Goal: Transaction & Acquisition: Purchase product/service

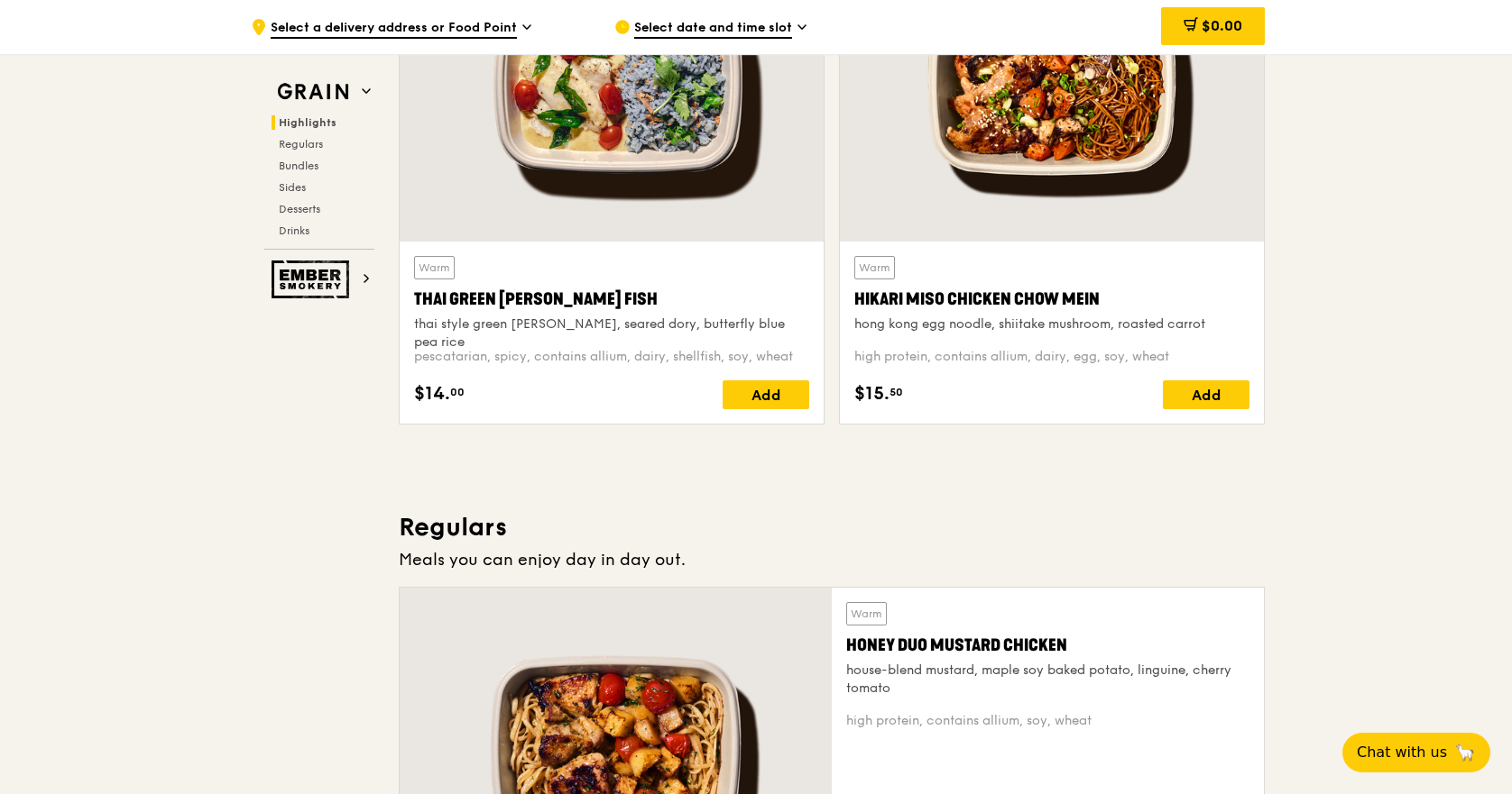
scroll to position [541, 0]
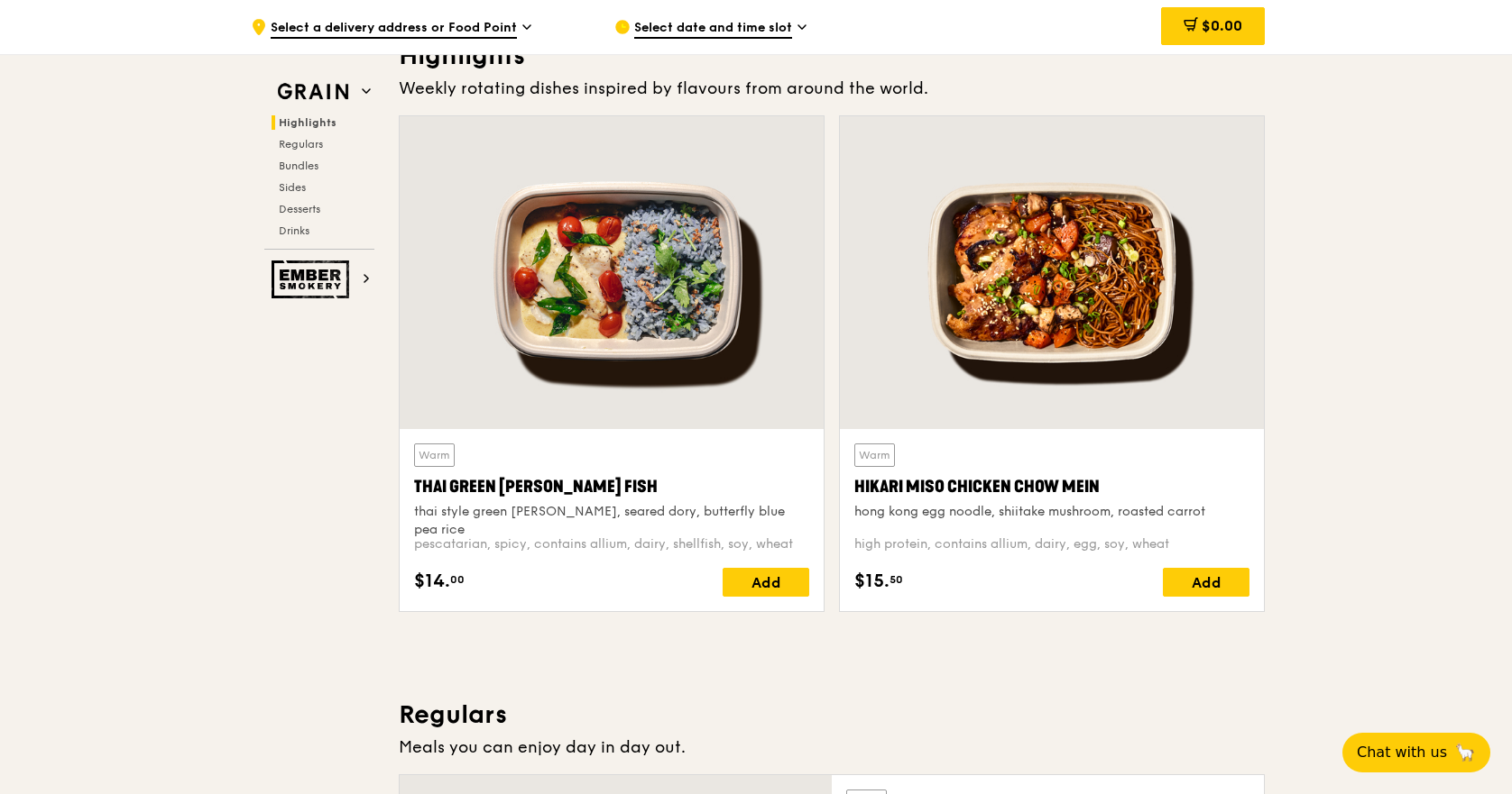
drag, startPoint x: 1095, startPoint y: 487, endPoint x: 854, endPoint y: 497, distance: 241.2
click at [854, 497] on div "Hikari Miso Chicken Chow Mein" at bounding box center [1051, 487] width 395 height 25
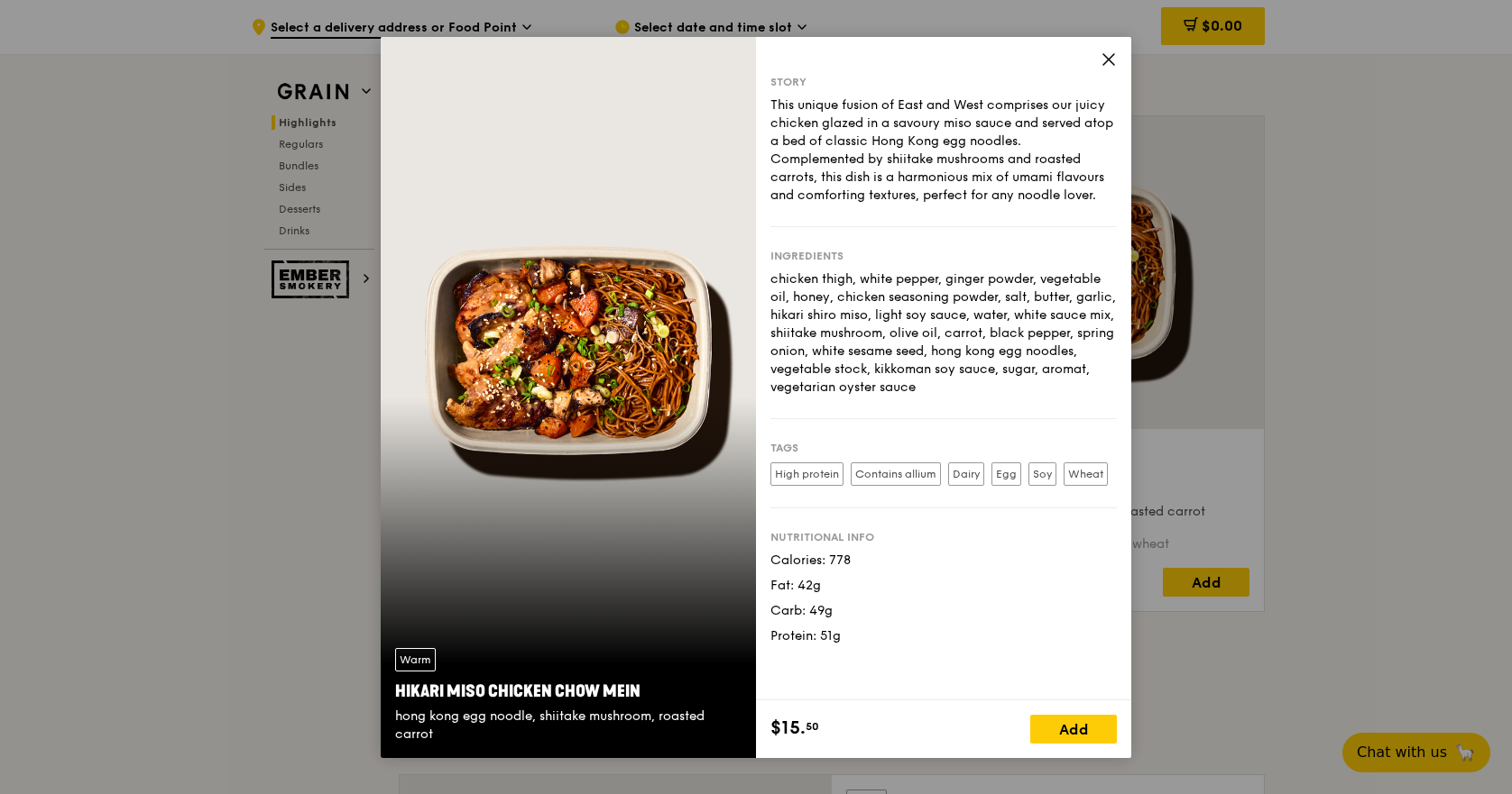
copy div "Hikari Miso Chicken Chow Mein"
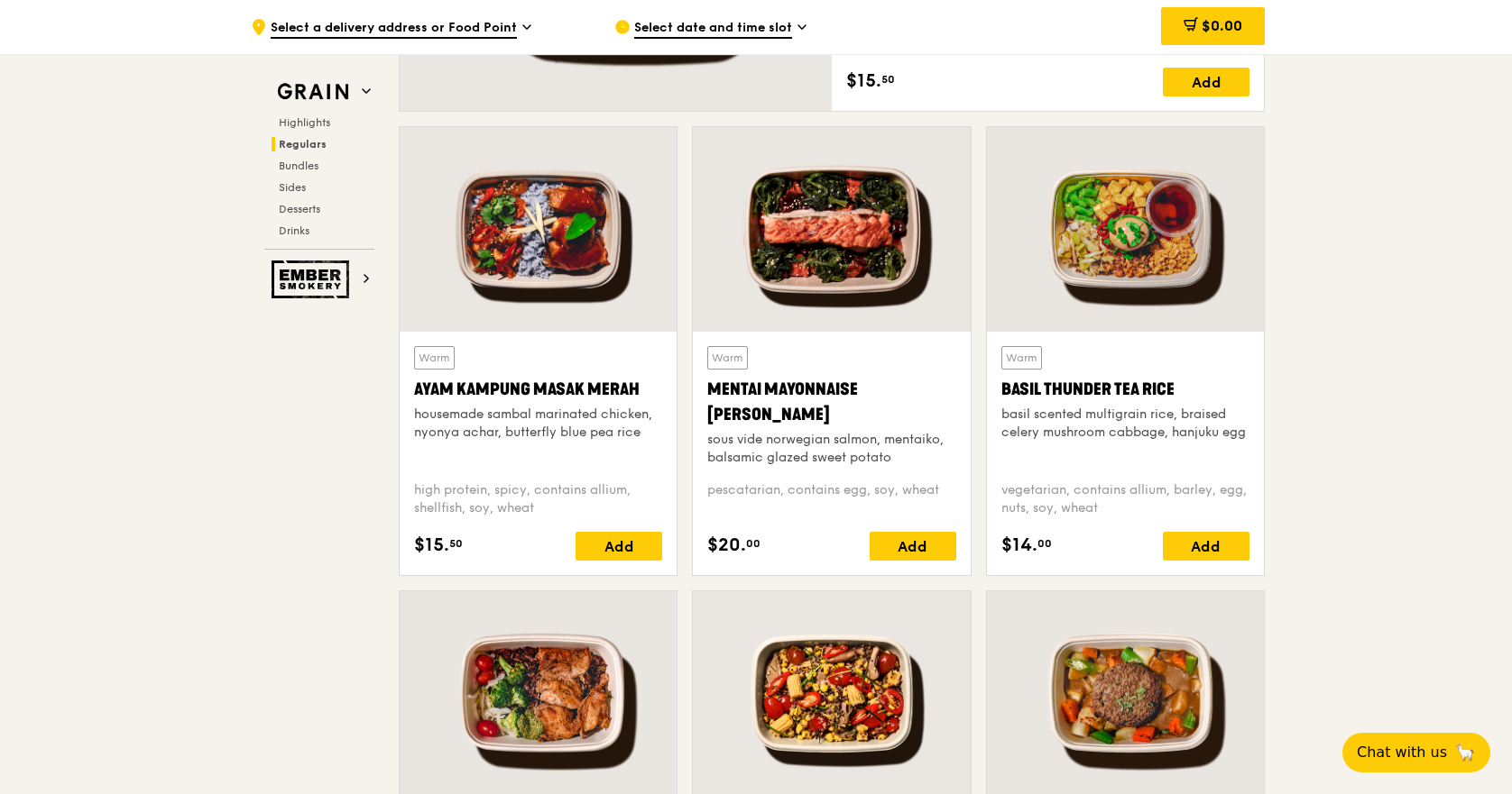
scroll to position [1533, 0]
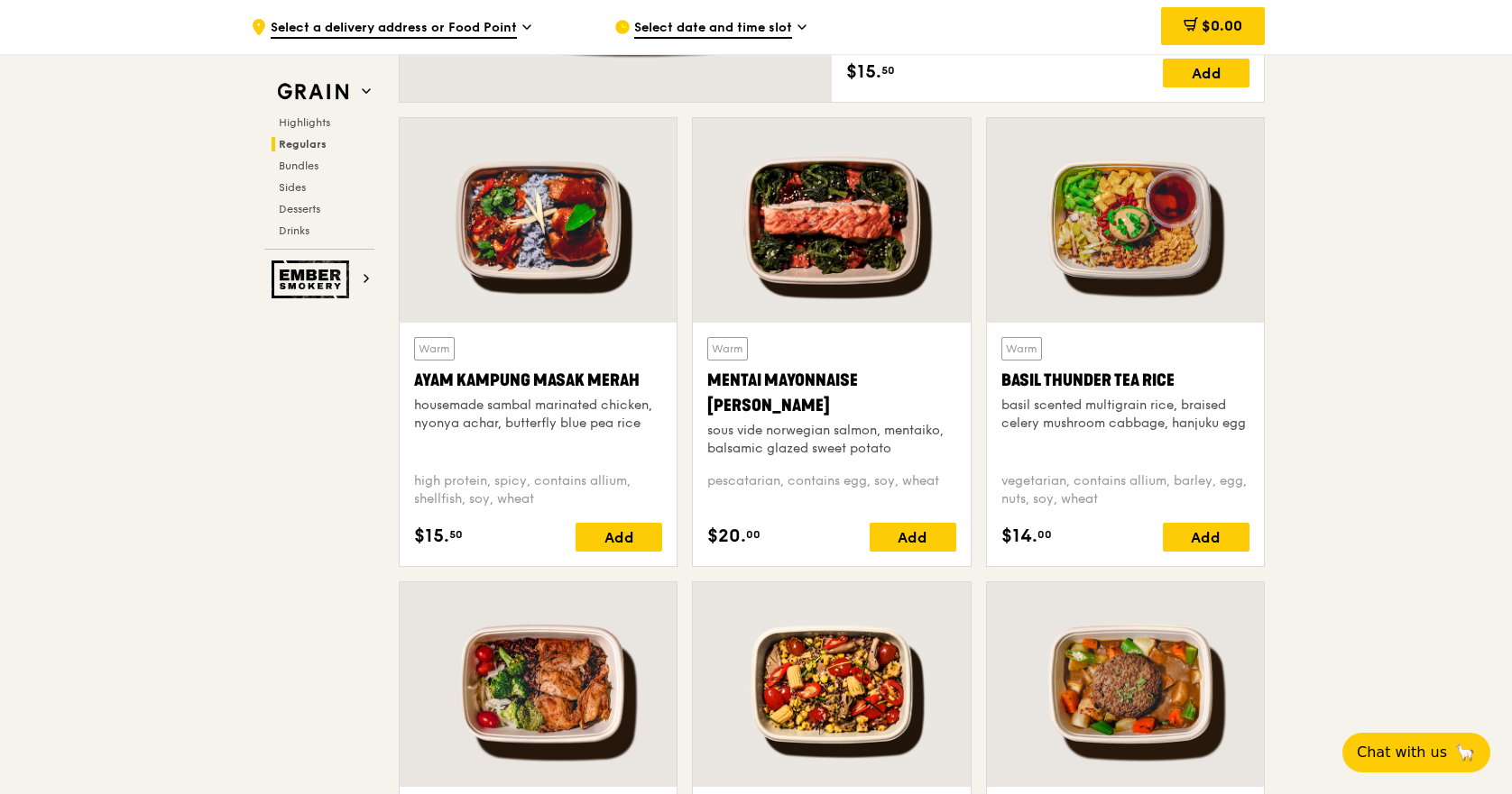
click at [854, 289] on div at bounding box center [831, 220] width 277 height 204
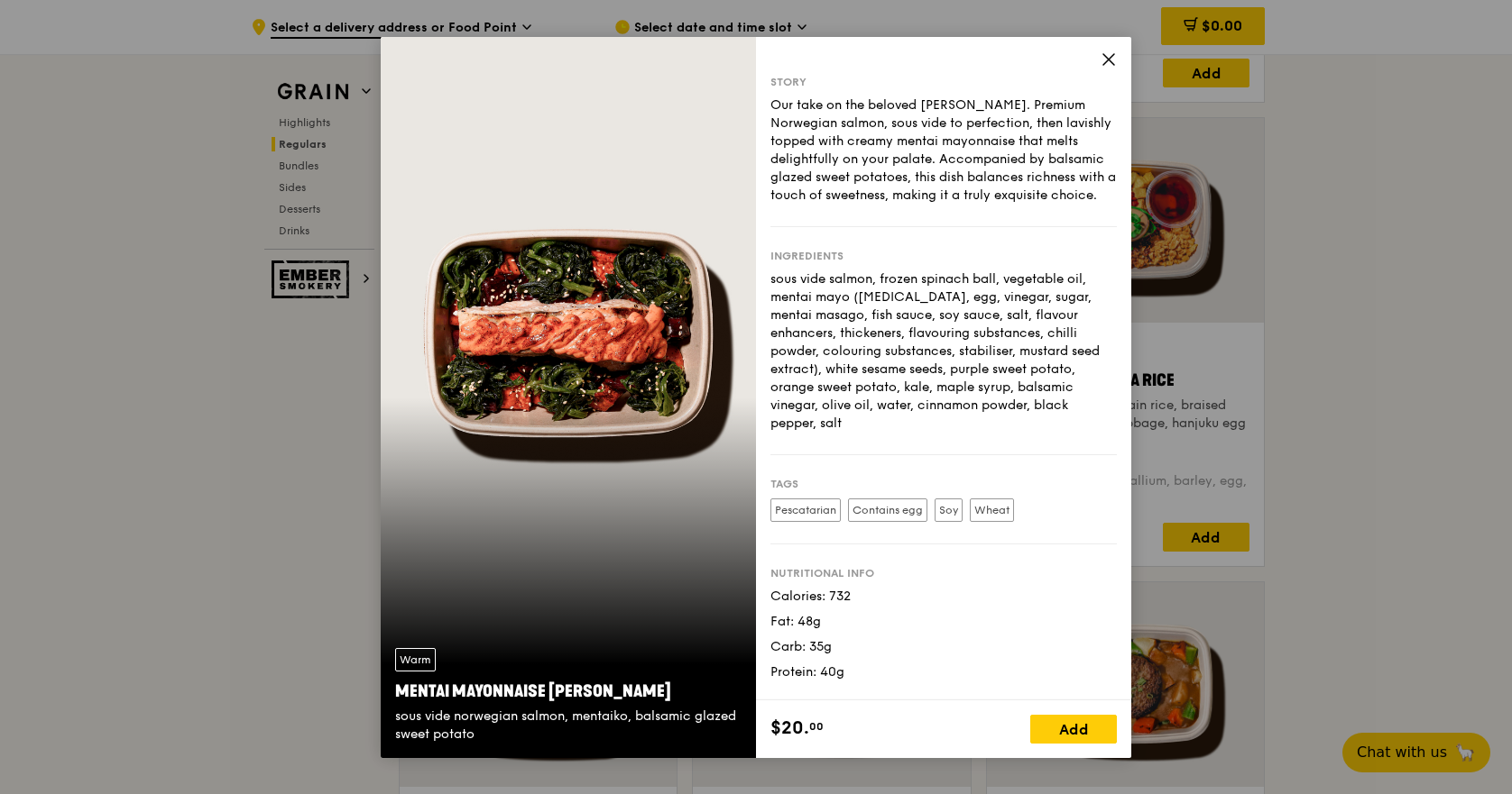
click at [1098, 55] on div "Story Our take on the beloved mentaiko salmon. Premium Norwegian salmon, sous v…" at bounding box center [942, 369] width 375 height 664
click at [1105, 56] on icon at bounding box center [1108, 59] width 17 height 17
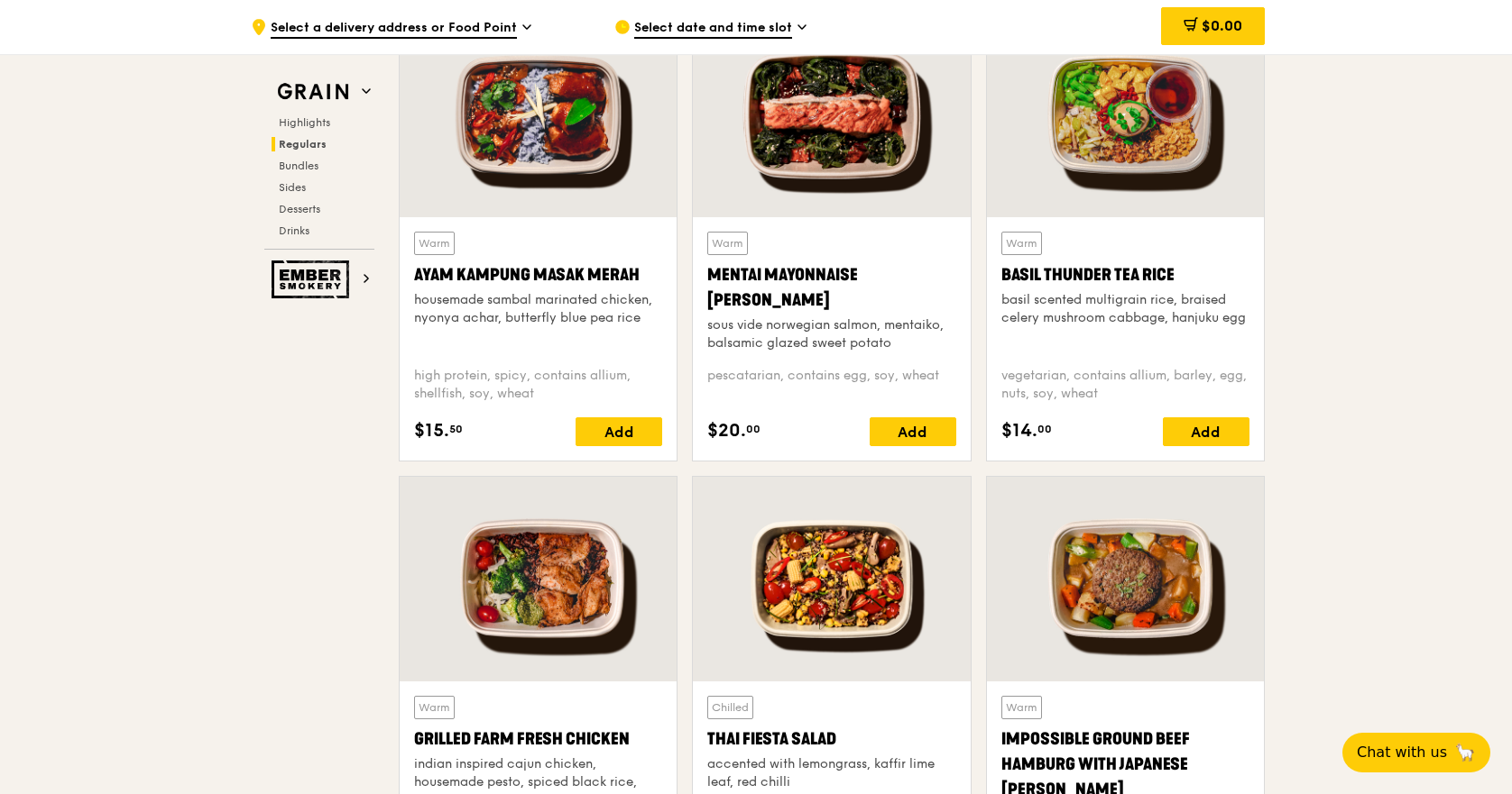
scroll to position [1803, 0]
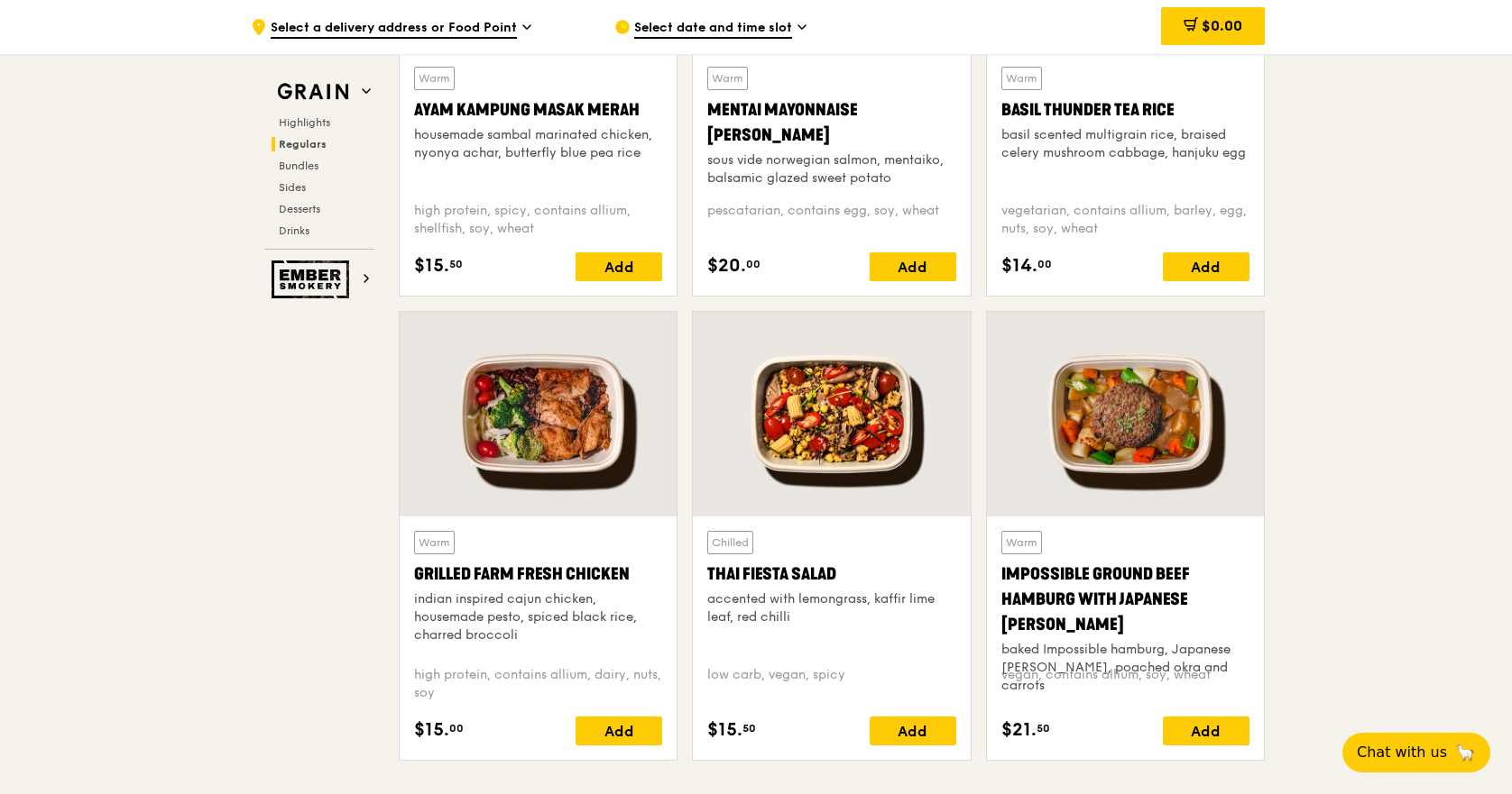
click at [1092, 439] on div at bounding box center [1125, 415] width 277 height 204
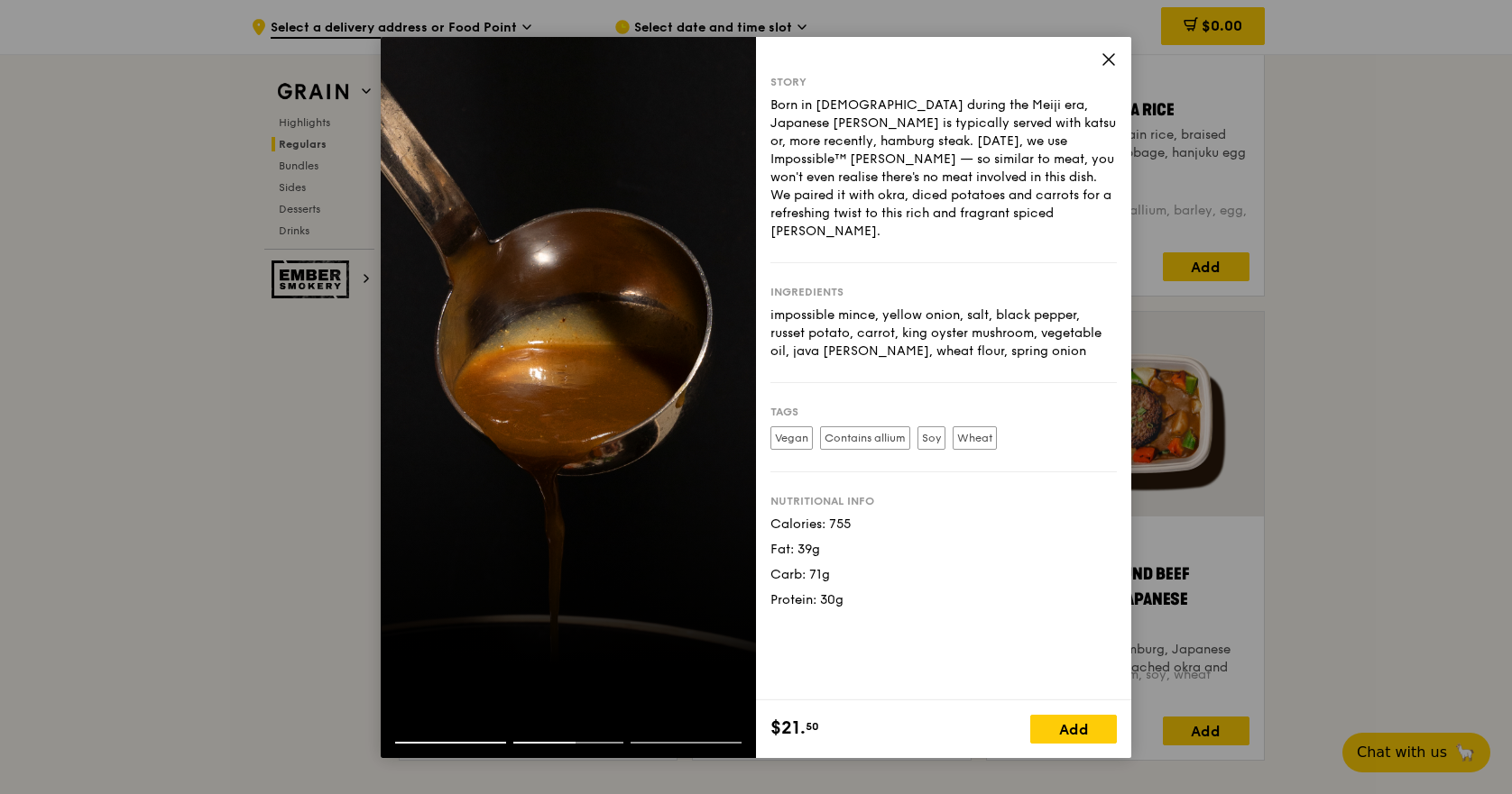
click at [678, 742] on div at bounding box center [686, 743] width 111 height 2
click at [1098, 59] on div "Story Born in Japan during the Meiji era, Japanese curry is typically served wi…" at bounding box center [942, 369] width 375 height 664
click at [1105, 61] on icon at bounding box center [1108, 59] width 17 height 17
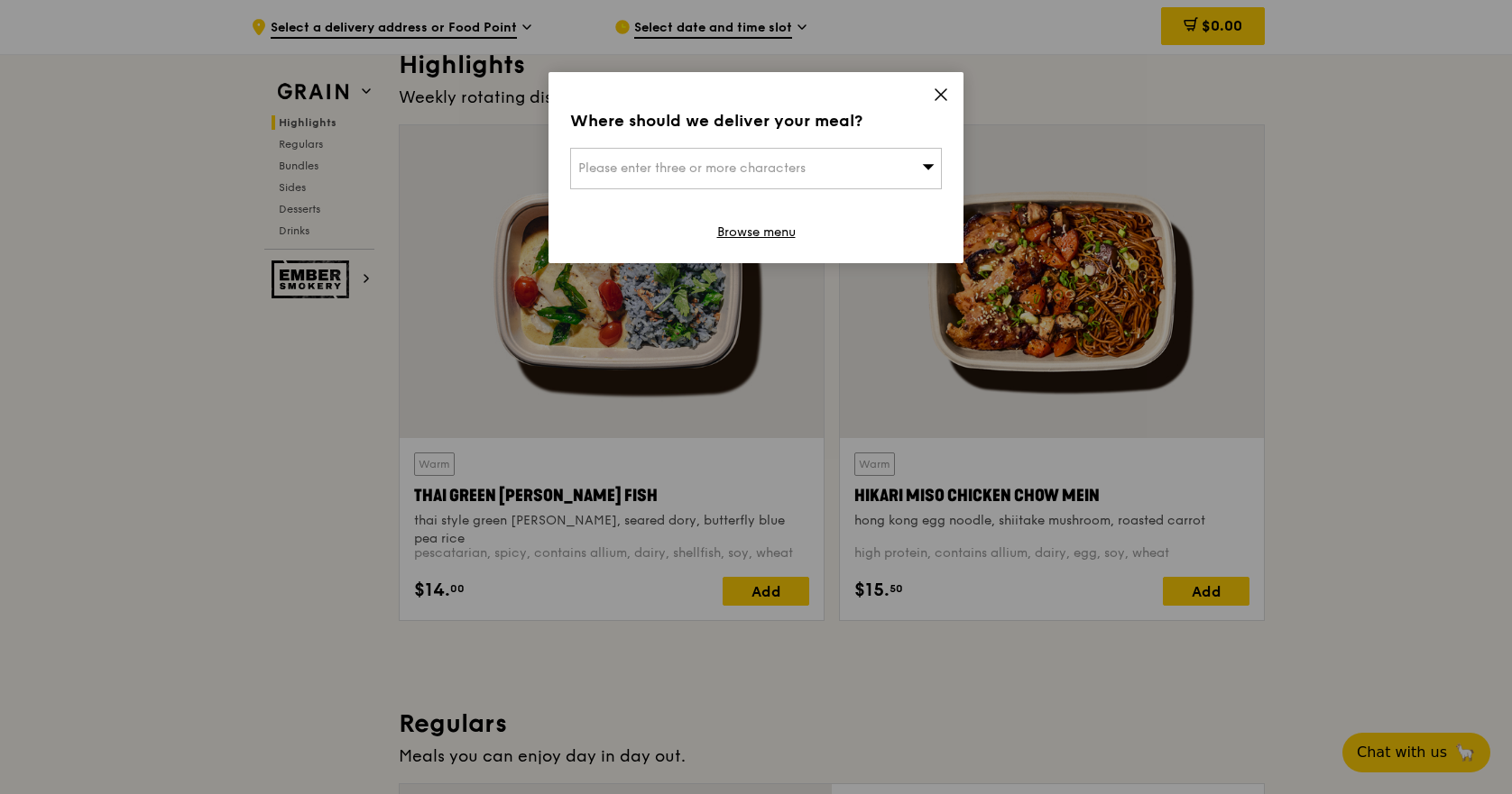
scroll to position [541, 0]
